Goal: Task Accomplishment & Management: Complete application form

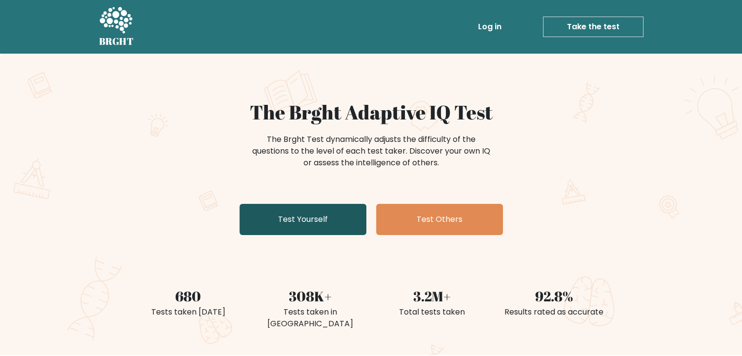
click at [315, 217] on link "Test Yourself" at bounding box center [302, 219] width 127 height 31
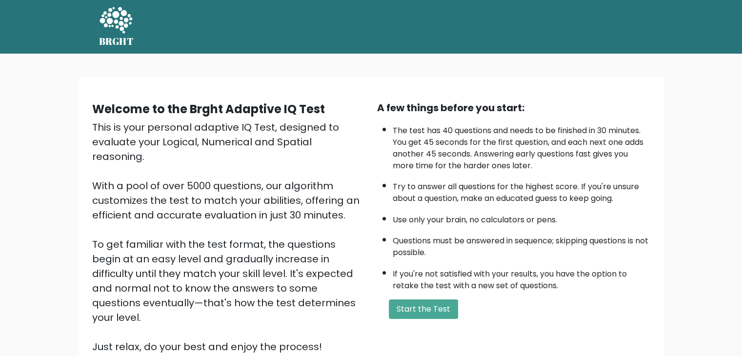
scroll to position [91, 0]
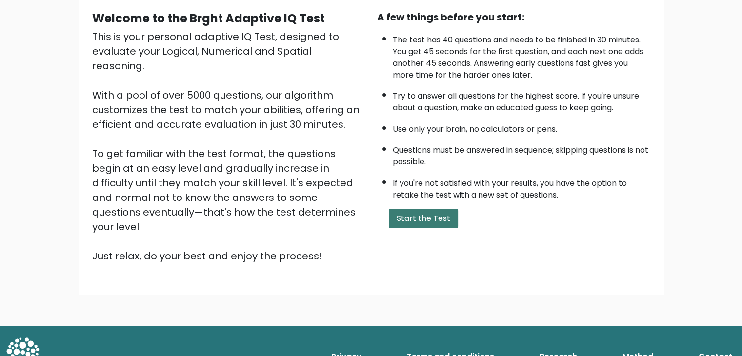
click at [422, 215] on button "Start the Test" at bounding box center [423, 219] width 69 height 20
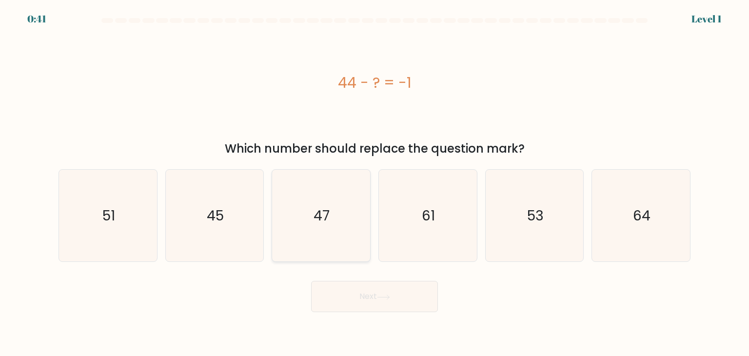
click at [335, 196] on icon "47" at bounding box center [321, 216] width 92 height 92
click at [374, 183] on input "c. 47" at bounding box center [374, 180] width 0 height 5
radio input "true"
click at [204, 219] on icon "45" at bounding box center [215, 216] width 92 height 92
click at [374, 183] on input "b. 45" at bounding box center [374, 180] width 0 height 5
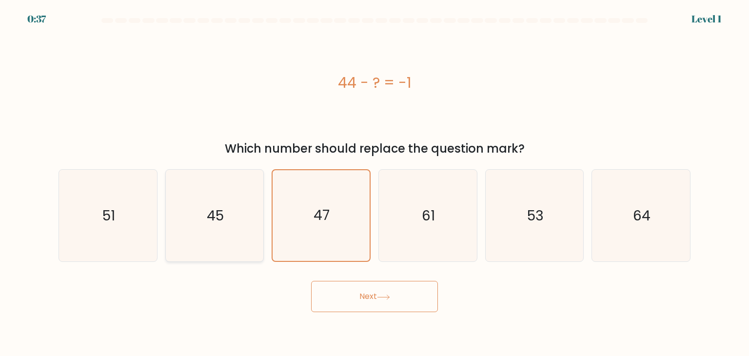
radio input "true"
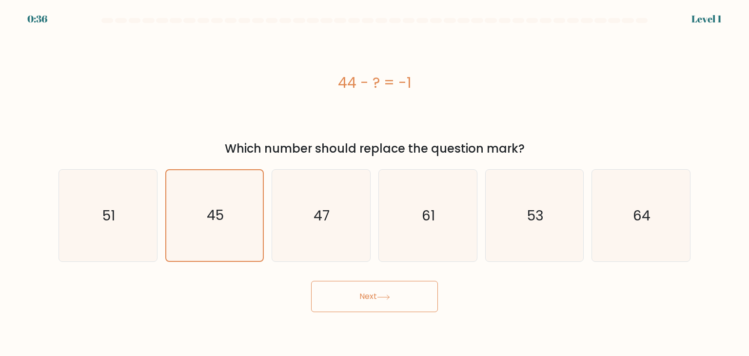
click at [353, 299] on button "Next" at bounding box center [374, 296] width 127 height 31
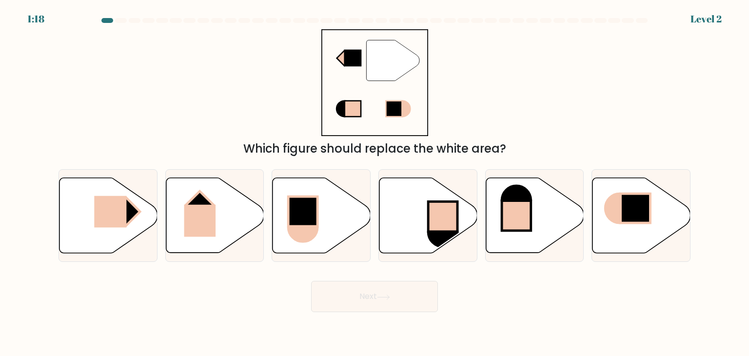
click at [353, 299] on button "Next" at bounding box center [374, 296] width 127 height 31
click at [330, 246] on icon at bounding box center [322, 215] width 98 height 75
click at [374, 183] on input "c." at bounding box center [374, 180] width 0 height 5
radio input "true"
click at [352, 292] on button "Next" at bounding box center [374, 296] width 127 height 31
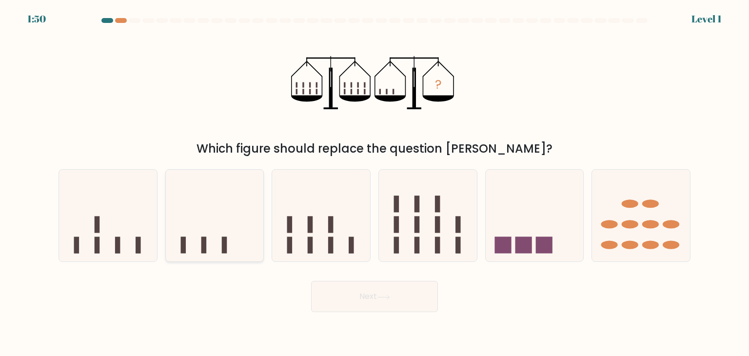
click at [213, 252] on icon at bounding box center [215, 215] width 98 height 81
click at [374, 183] on input "b." at bounding box center [374, 180] width 0 height 5
radio input "true"
click at [393, 287] on button "Next" at bounding box center [374, 296] width 127 height 31
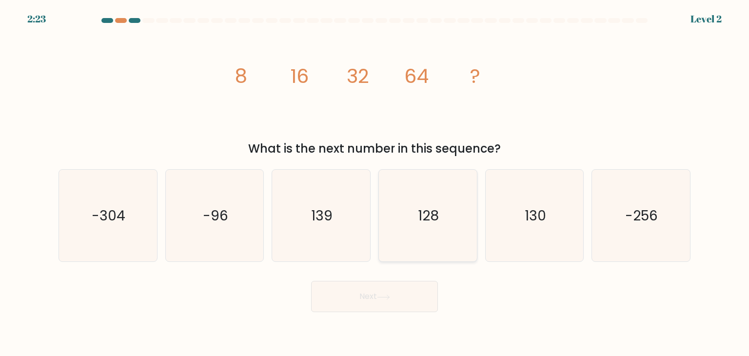
click at [427, 221] on text "128" at bounding box center [428, 216] width 21 height 20
click at [375, 183] on input "d. 128" at bounding box center [374, 180] width 0 height 5
radio input "true"
click at [386, 295] on icon at bounding box center [383, 297] width 13 height 5
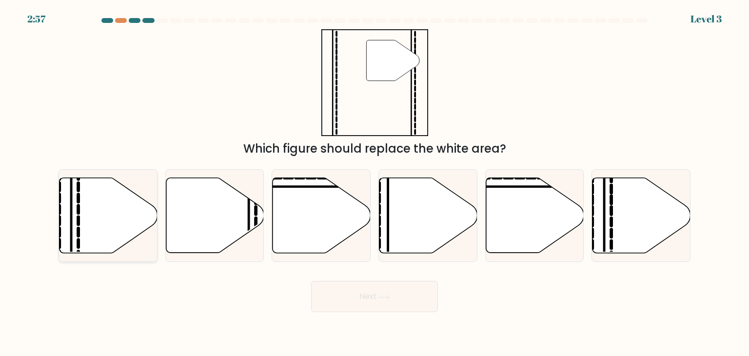
click at [96, 211] on icon at bounding box center [108, 215] width 98 height 75
click at [374, 183] on input "a." at bounding box center [374, 180] width 0 height 5
radio input "true"
click at [381, 299] on icon at bounding box center [383, 297] width 13 height 5
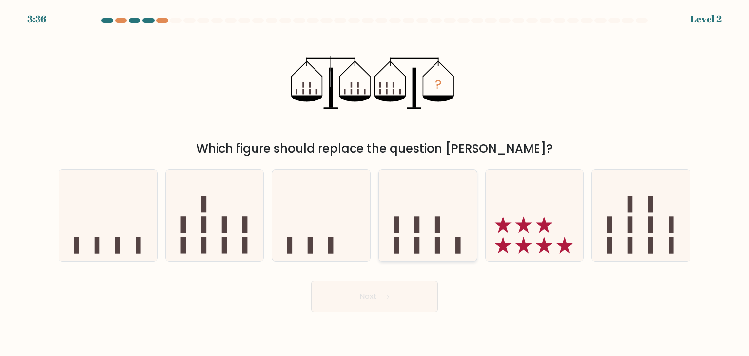
click at [428, 225] on icon at bounding box center [428, 215] width 98 height 81
click at [375, 183] on input "d." at bounding box center [374, 180] width 0 height 5
radio input "true"
click at [388, 298] on icon at bounding box center [383, 297] width 13 height 5
